Goal: Task Accomplishment & Management: Use online tool/utility

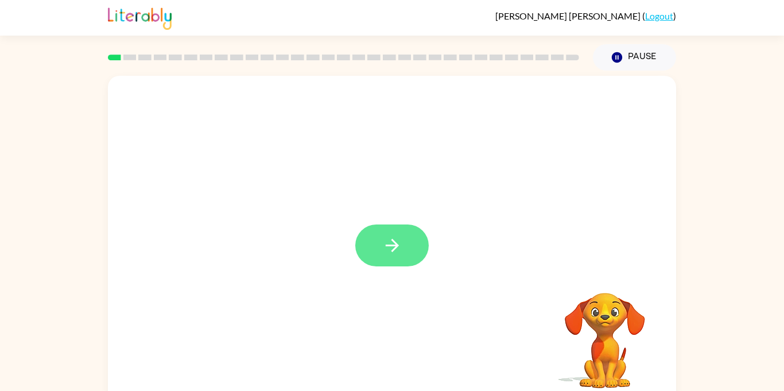
click at [399, 260] on button "button" at bounding box center [391, 245] width 73 height 42
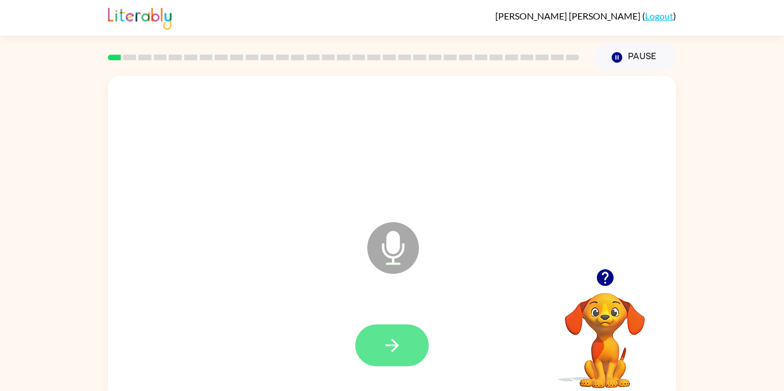
click at [387, 340] on icon "button" at bounding box center [392, 345] width 20 height 20
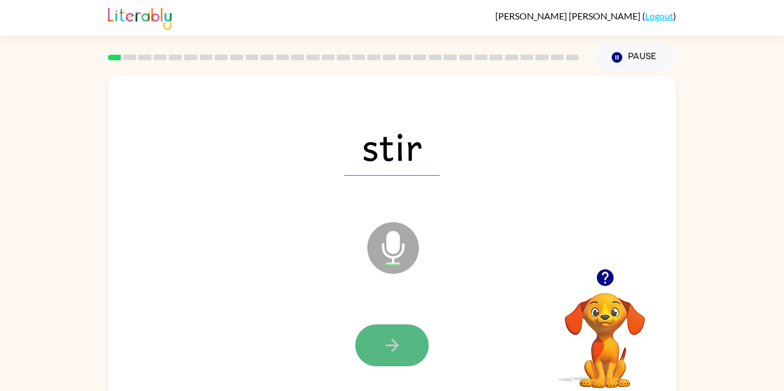
click at [387, 350] on icon "button" at bounding box center [392, 345] width 20 height 20
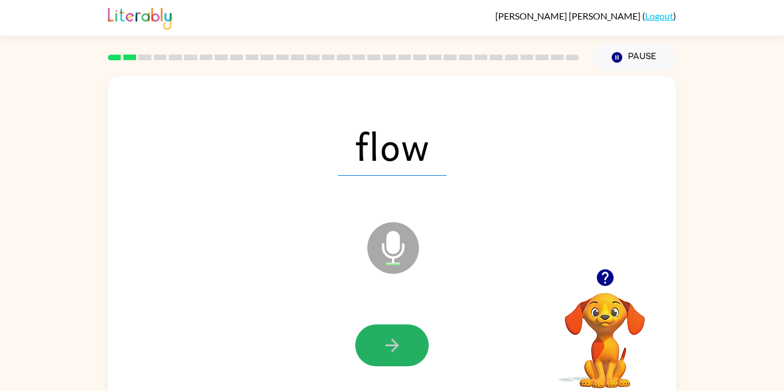
click at [388, 350] on icon "button" at bounding box center [392, 345] width 20 height 20
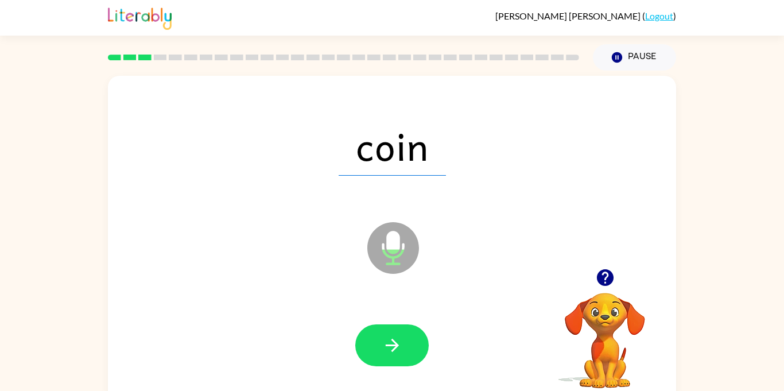
click at [388, 350] on icon "button" at bounding box center [392, 345] width 20 height 20
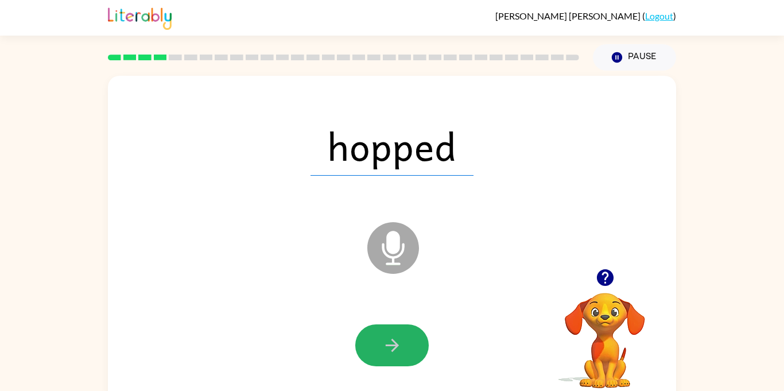
click at [388, 350] on icon "button" at bounding box center [392, 345] width 20 height 20
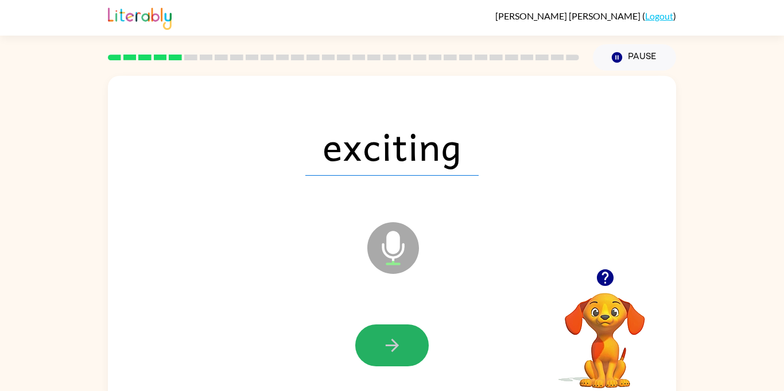
click at [388, 350] on icon "button" at bounding box center [392, 345] width 20 height 20
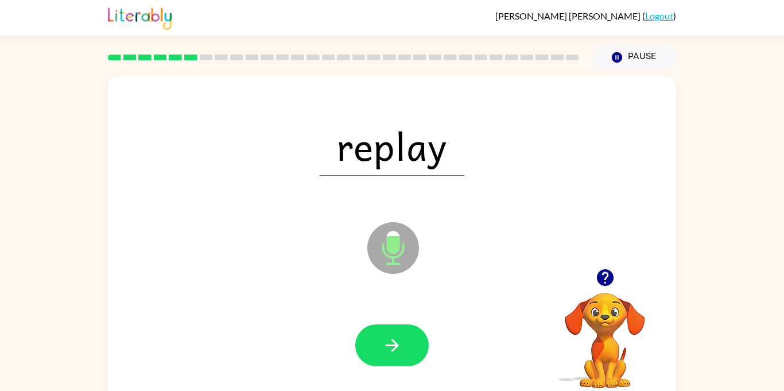
click at [388, 350] on icon "button" at bounding box center [392, 345] width 20 height 20
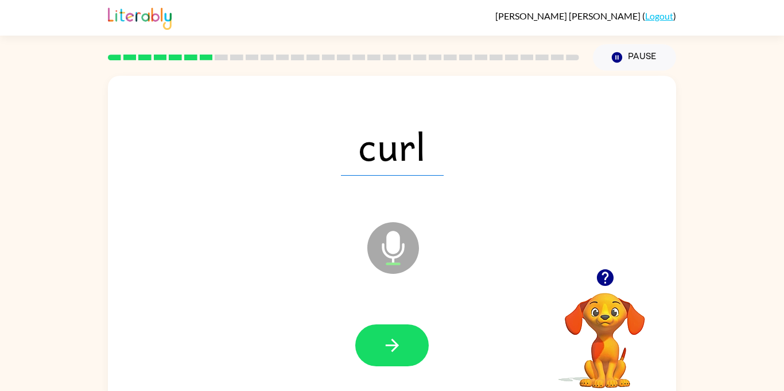
click at [388, 350] on icon "button" at bounding box center [392, 345] width 20 height 20
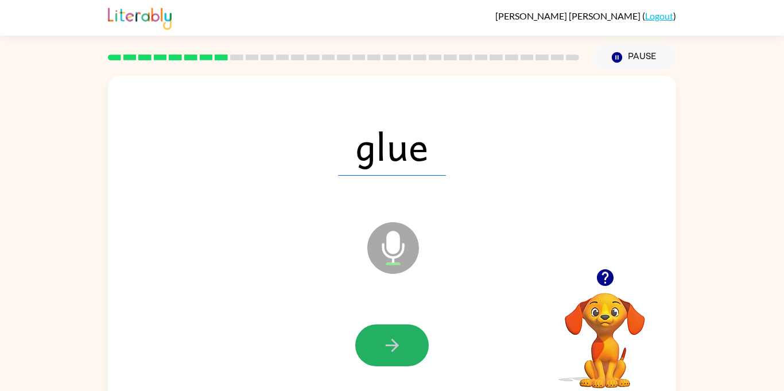
click at [388, 350] on icon "button" at bounding box center [392, 345] width 20 height 20
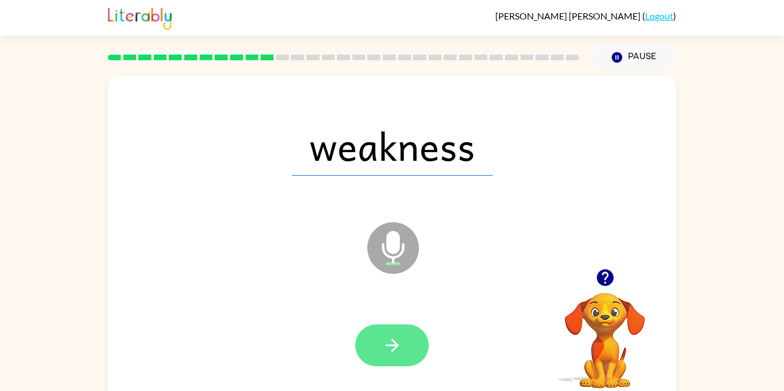
click at [388, 351] on icon "button" at bounding box center [392, 345] width 20 height 20
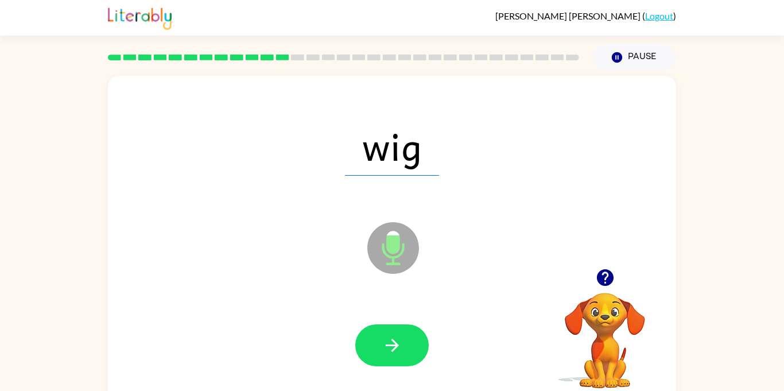
click at [388, 351] on icon "button" at bounding box center [392, 345] width 20 height 20
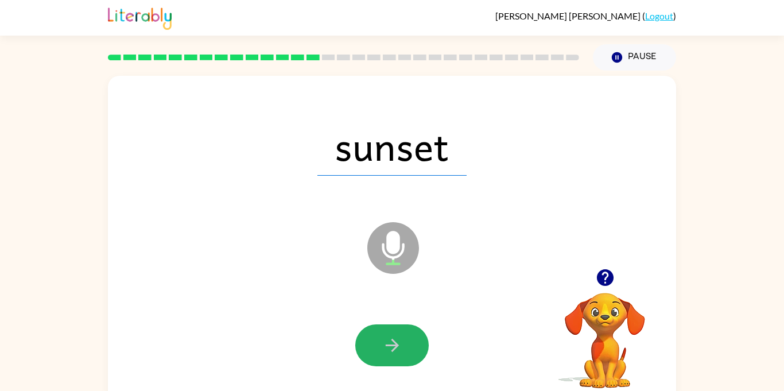
click at [388, 351] on icon "button" at bounding box center [392, 345] width 20 height 20
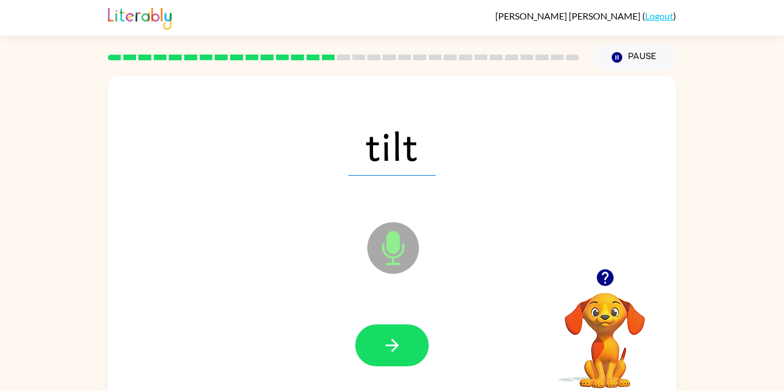
click at [388, 351] on icon "button" at bounding box center [392, 345] width 20 height 20
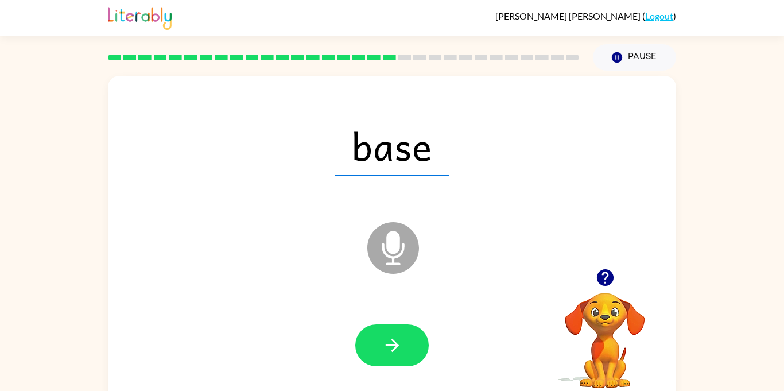
click at [388, 351] on icon "button" at bounding box center [392, 345] width 20 height 20
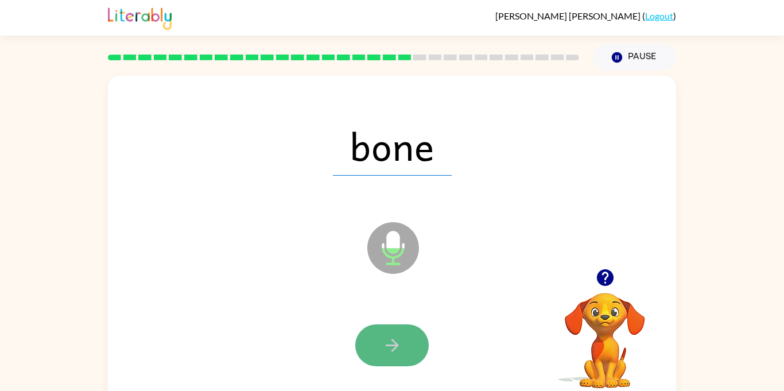
click at [390, 347] on icon "button" at bounding box center [392, 345] width 20 height 20
click at [393, 345] on icon "button" at bounding box center [391, 344] width 13 height 13
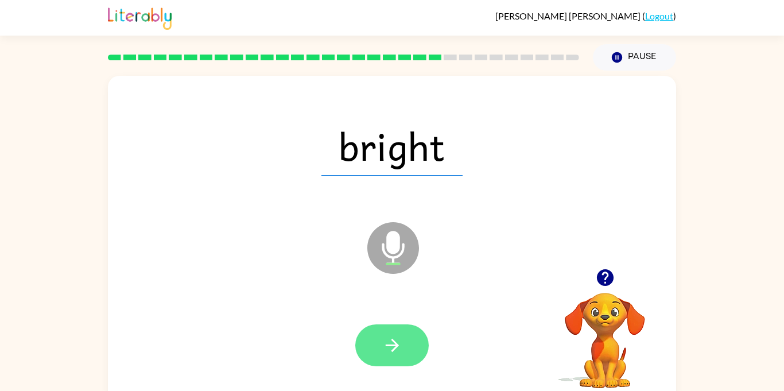
click at [395, 344] on icon "button" at bounding box center [391, 344] width 13 height 13
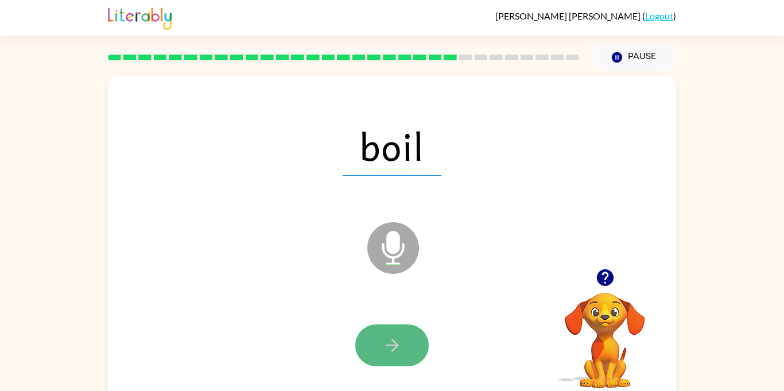
click at [398, 344] on icon "button" at bounding box center [392, 345] width 20 height 20
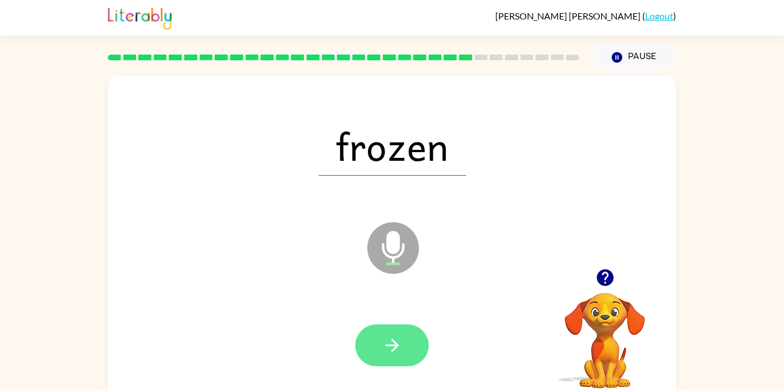
click at [396, 348] on icon "button" at bounding box center [392, 345] width 20 height 20
click at [396, 354] on icon "button" at bounding box center [392, 345] width 20 height 20
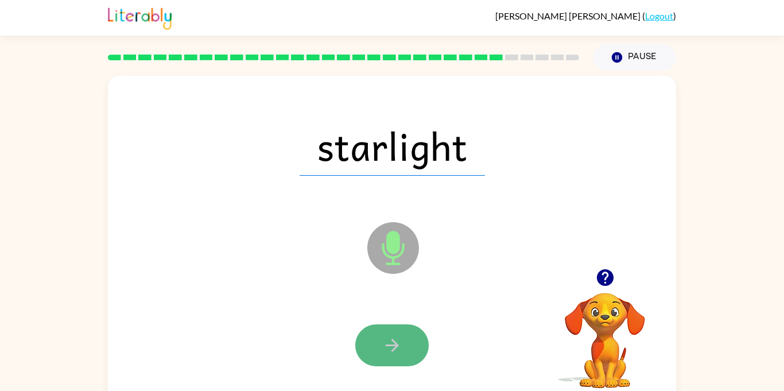
click at [396, 352] on icon "button" at bounding box center [392, 345] width 20 height 20
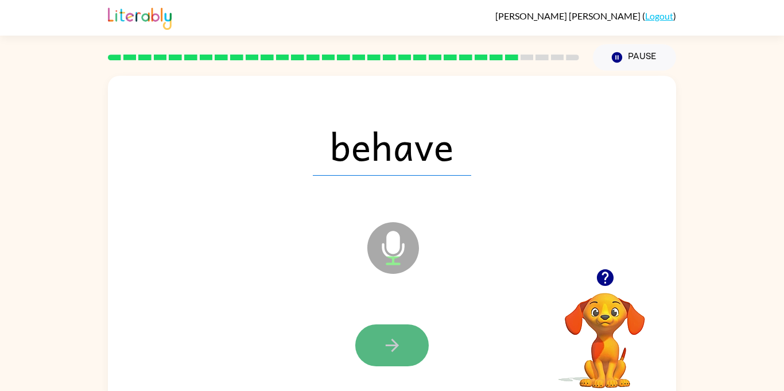
click at [396, 347] on icon "button" at bounding box center [392, 345] width 20 height 20
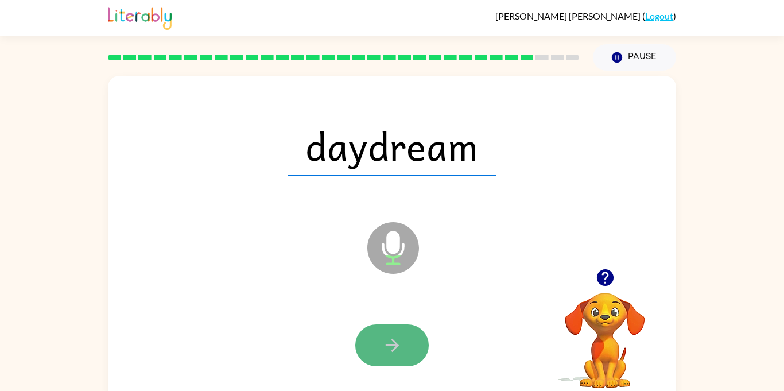
click at [403, 353] on button "button" at bounding box center [391, 345] width 73 height 42
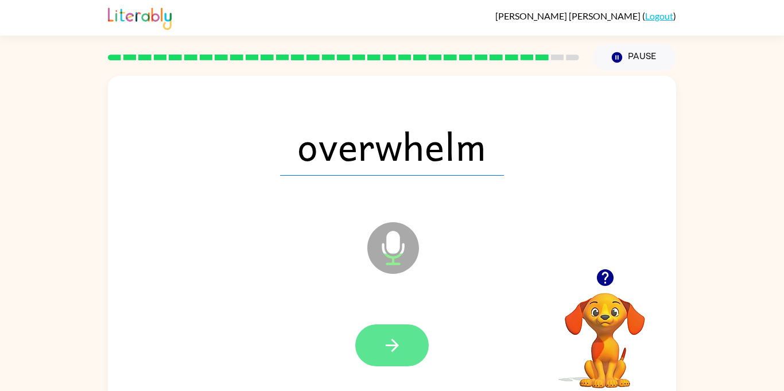
click at [400, 349] on icon "button" at bounding box center [392, 345] width 20 height 20
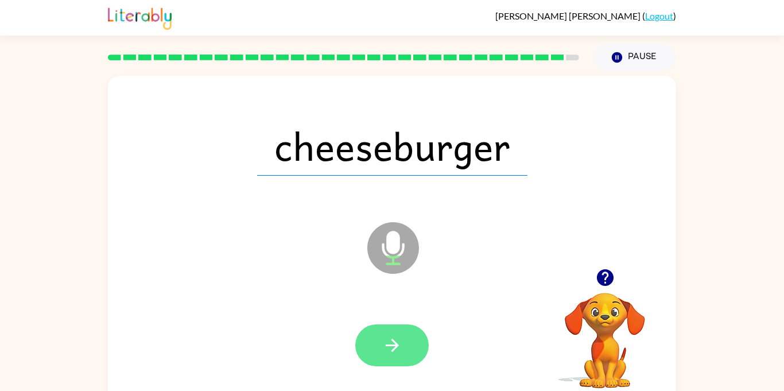
click at [403, 346] on button "button" at bounding box center [391, 345] width 73 height 42
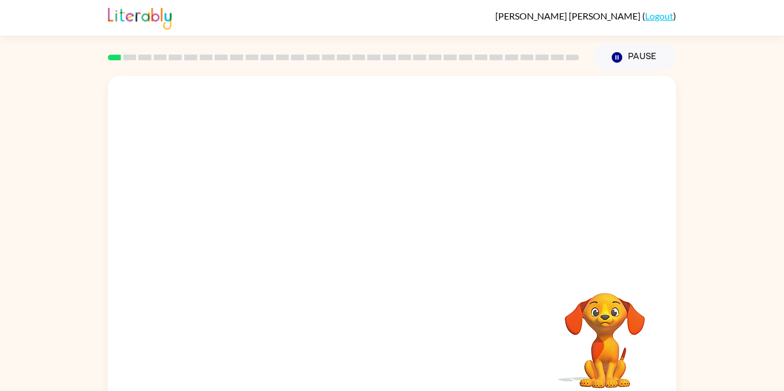
click at [364, 337] on div "Your browser must support playing .mp4 files to use Literably. Please try using…" at bounding box center [392, 240] width 568 height 328
click at [379, 363] on div "Your browser must support playing .mp4 files to use Literably. Please try using…" at bounding box center [392, 240] width 568 height 328
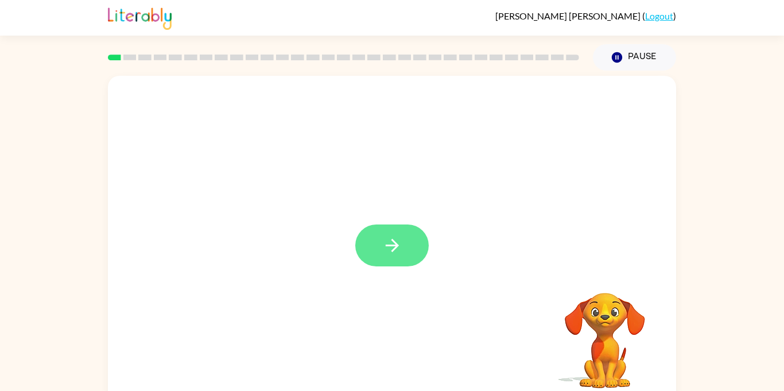
click at [393, 235] on icon "button" at bounding box center [392, 245] width 20 height 20
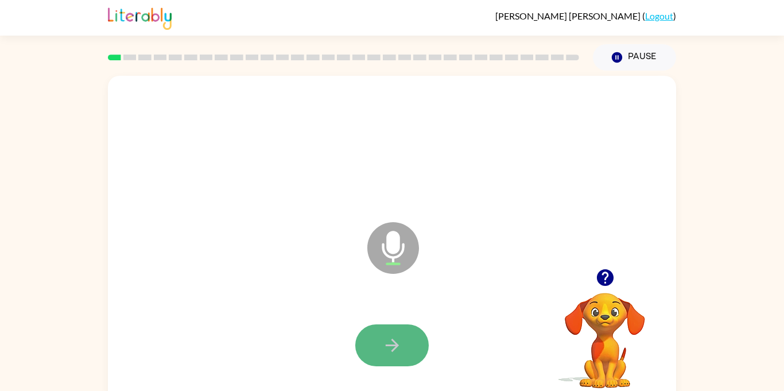
click at [374, 356] on button "button" at bounding box center [391, 345] width 73 height 42
click at [400, 353] on icon "button" at bounding box center [392, 345] width 20 height 20
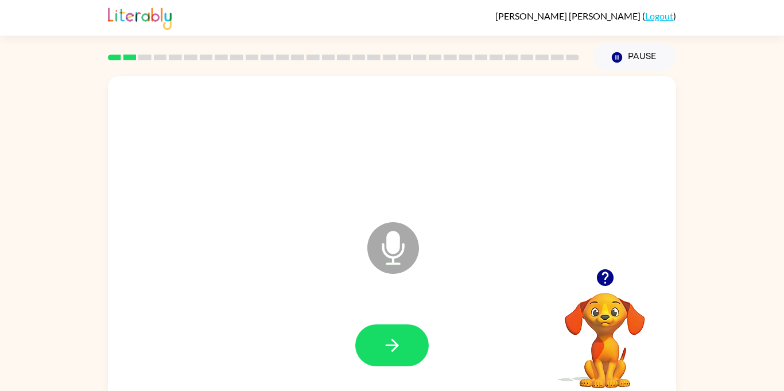
click at [400, 353] on icon "button" at bounding box center [392, 345] width 20 height 20
click at [400, 354] on icon "button" at bounding box center [392, 345] width 20 height 20
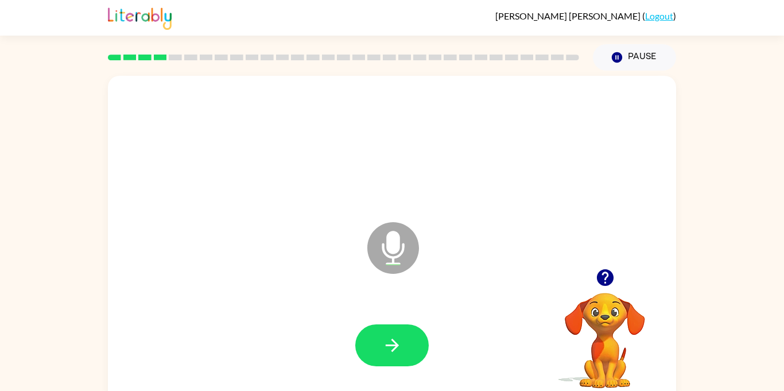
click at [400, 354] on icon "button" at bounding box center [392, 345] width 20 height 20
click at [400, 358] on button "button" at bounding box center [391, 345] width 73 height 42
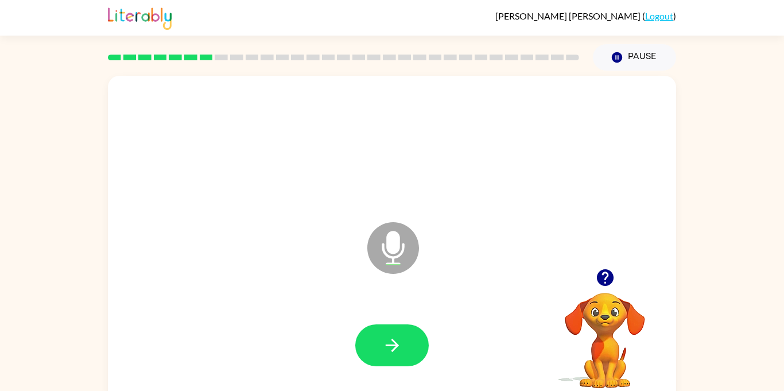
click at [400, 358] on button "button" at bounding box center [391, 345] width 73 height 42
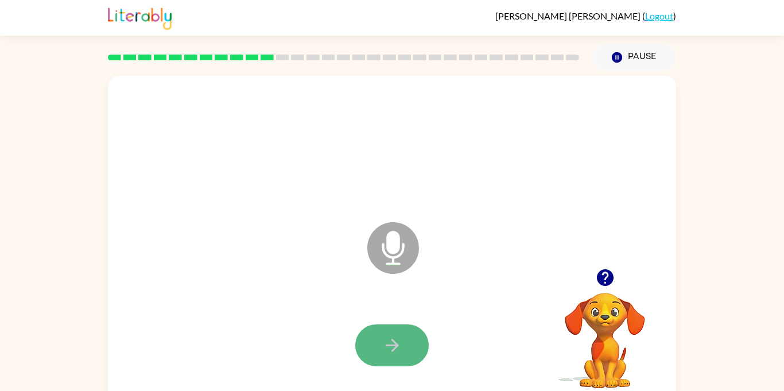
click at [400, 358] on button "button" at bounding box center [391, 345] width 73 height 42
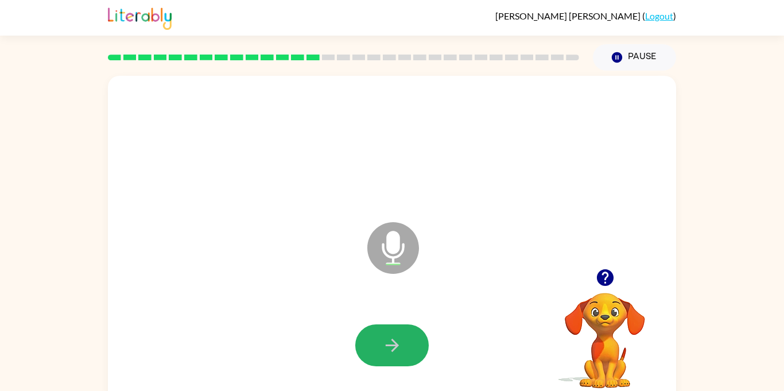
click at [400, 358] on button "button" at bounding box center [391, 345] width 73 height 42
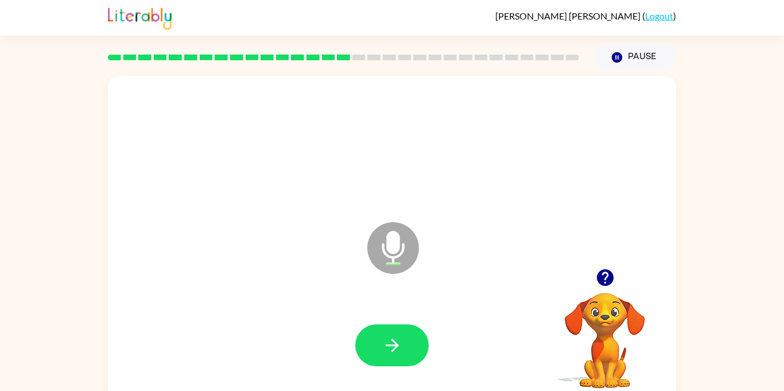
click at [400, 358] on button "button" at bounding box center [391, 345] width 73 height 42
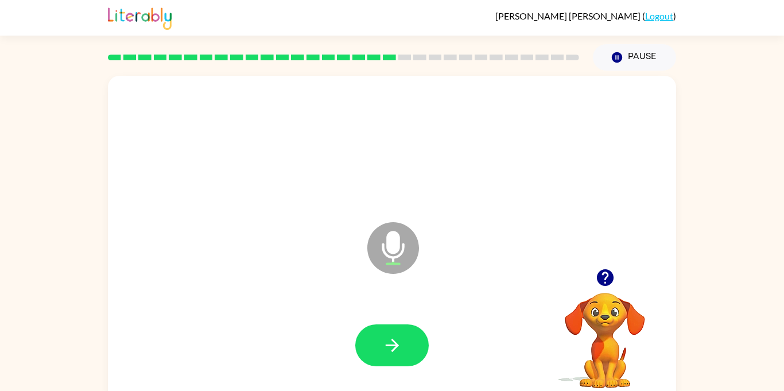
click at [400, 358] on button "button" at bounding box center [391, 345] width 73 height 42
click at [401, 355] on button "button" at bounding box center [391, 345] width 73 height 42
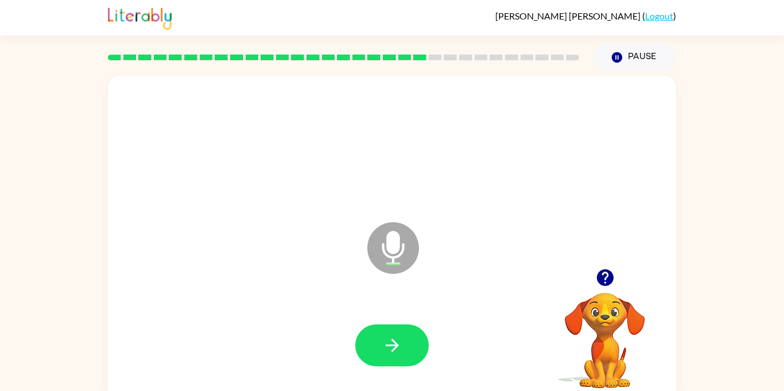
click at [401, 355] on button "button" at bounding box center [391, 345] width 73 height 42
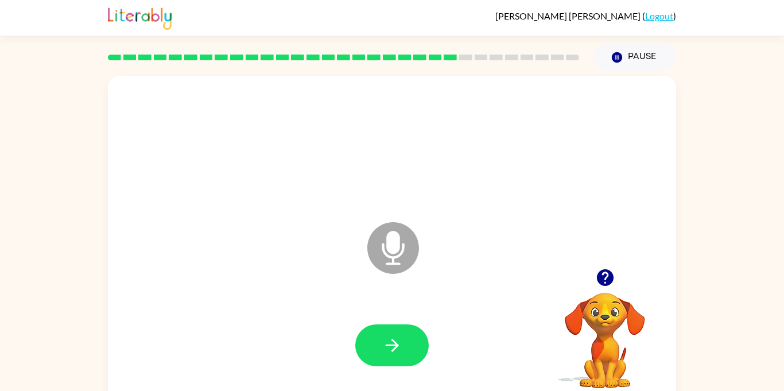
click at [401, 355] on button "button" at bounding box center [391, 345] width 73 height 42
click at [403, 360] on button "button" at bounding box center [391, 345] width 73 height 42
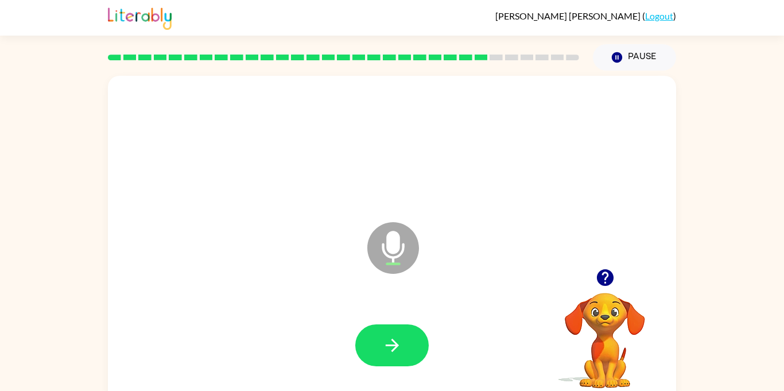
click at [366, 389] on div at bounding box center [391, 345] width 545 height 94
click at [444, 292] on icon "Microphone The Microphone is here when it is your turn to talk" at bounding box center [450, 262] width 172 height 86
click at [421, 322] on div at bounding box center [391, 345] width 545 height 94
click at [413, 334] on button "button" at bounding box center [391, 345] width 73 height 42
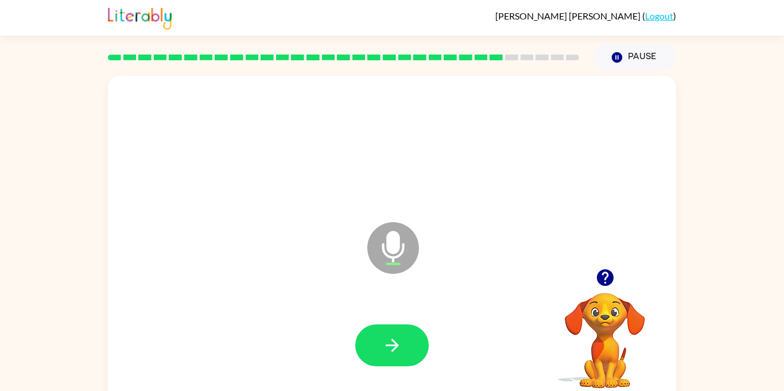
click at [413, 334] on button "button" at bounding box center [391, 345] width 73 height 42
click at [393, 341] on icon "button" at bounding box center [391, 344] width 13 height 13
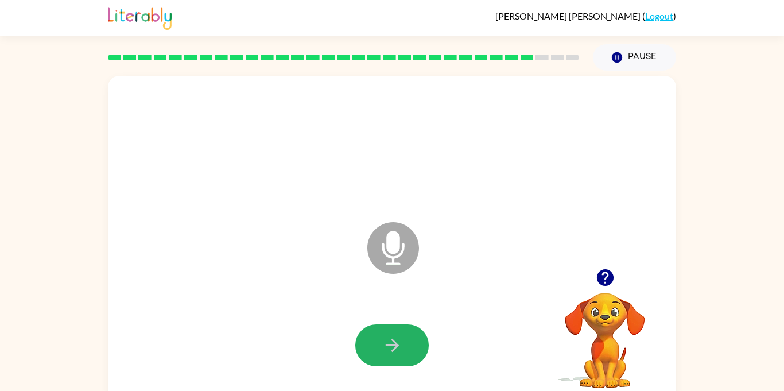
click at [393, 341] on icon "button" at bounding box center [391, 344] width 13 height 13
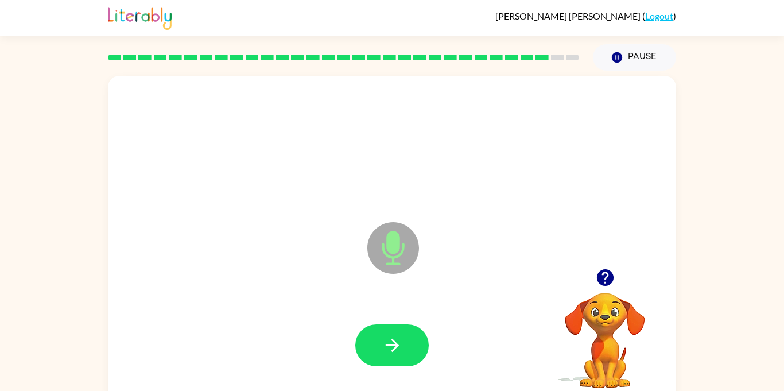
click at [393, 341] on icon "button" at bounding box center [391, 344] width 13 height 13
click at [393, 341] on div at bounding box center [391, 345] width 73 height 42
click at [393, 341] on icon "button" at bounding box center [391, 344] width 13 height 13
